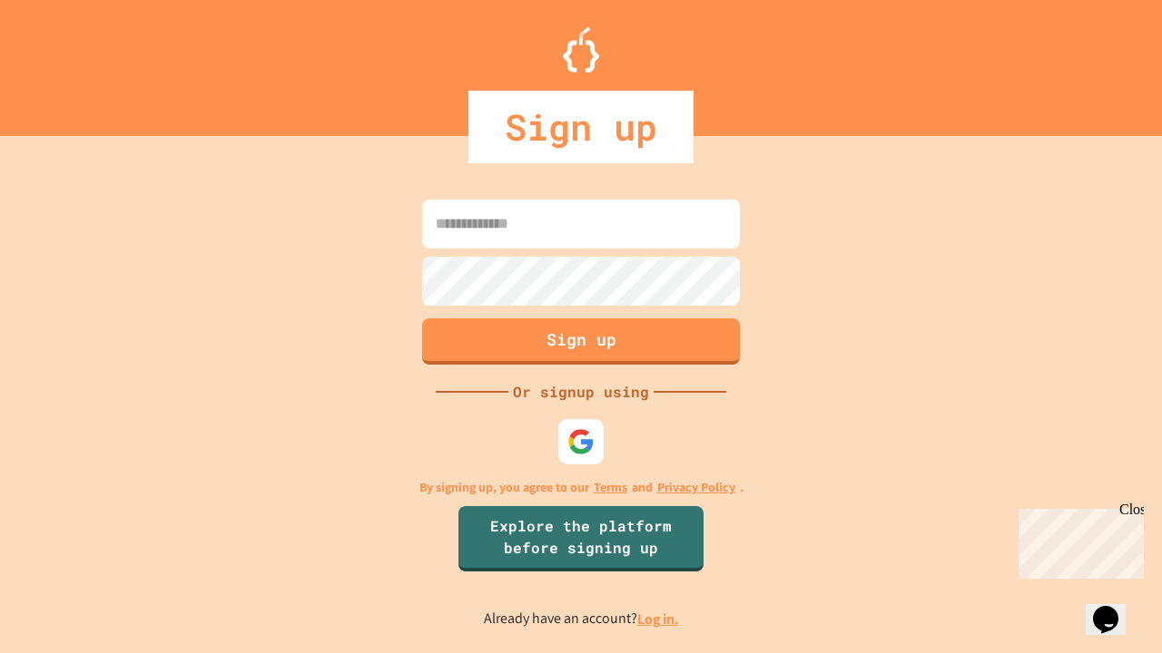
click at [659, 619] on link "Log in." at bounding box center [658, 619] width 42 height 19
